Goal: Check status

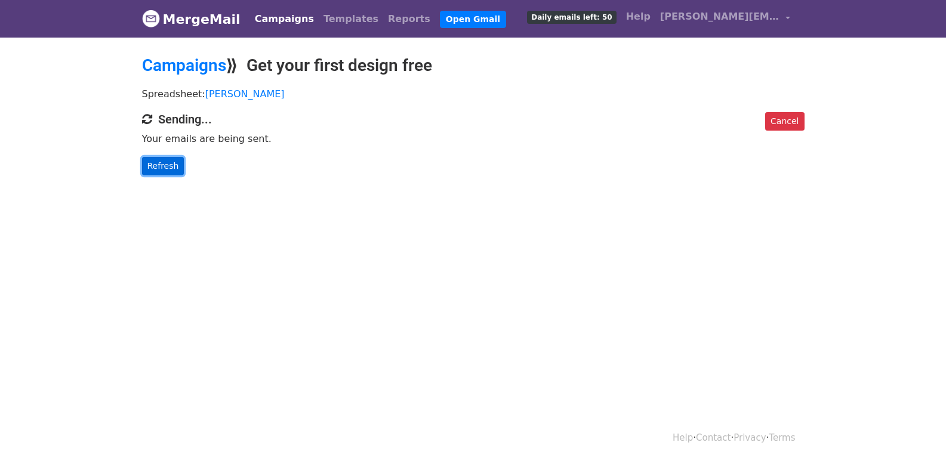
click at [168, 164] on link "Refresh" at bounding box center [163, 166] width 42 height 19
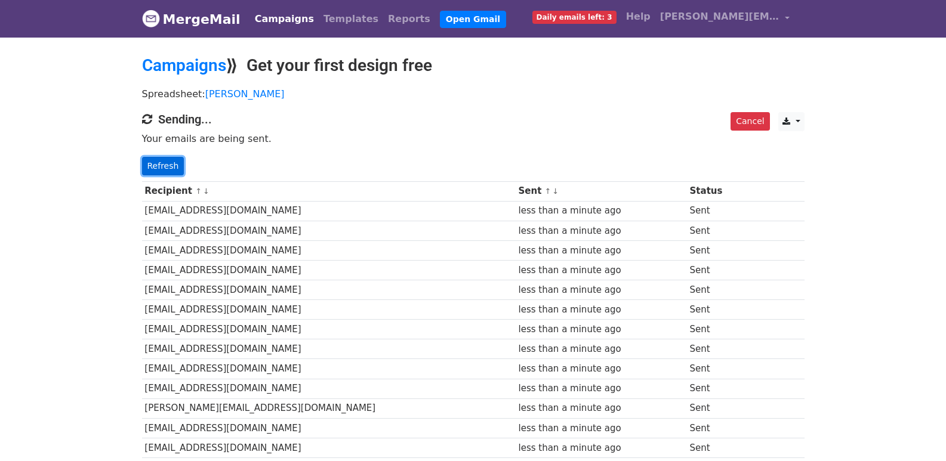
click at [161, 164] on link "Refresh" at bounding box center [163, 166] width 42 height 19
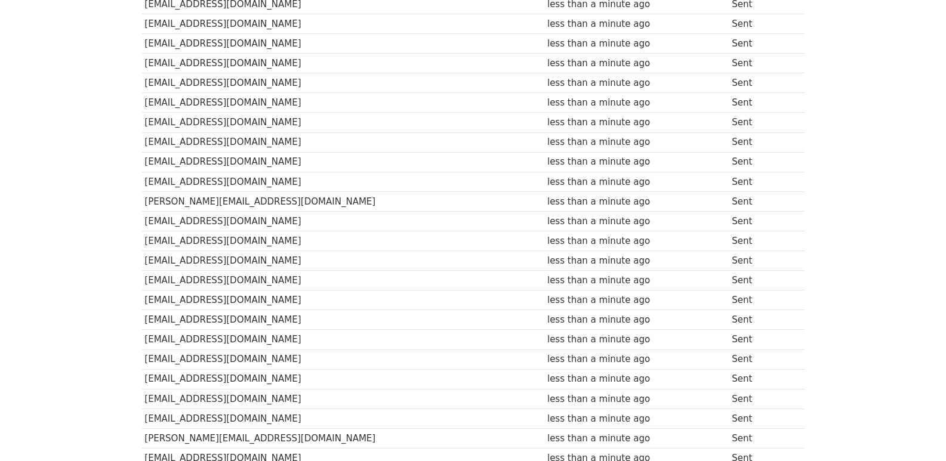
scroll to position [831, 0]
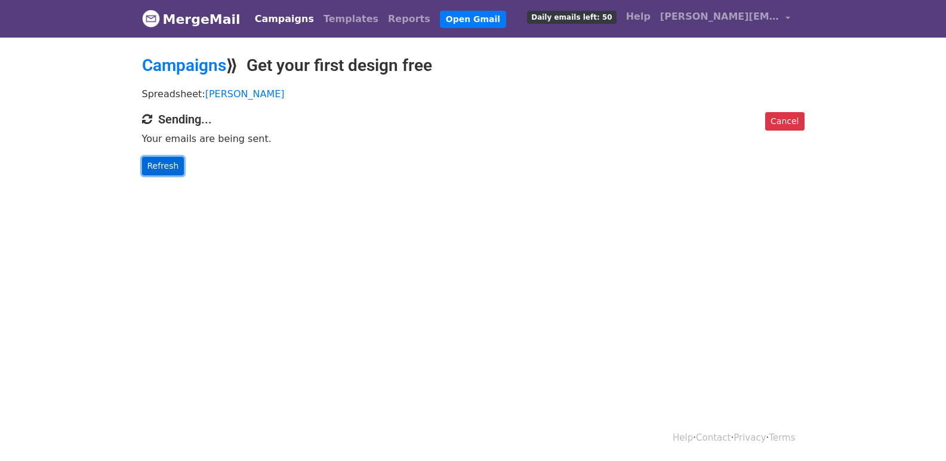
click at [148, 167] on link "Refresh" at bounding box center [163, 166] width 42 height 19
